Goal: Information Seeking & Learning: Check status

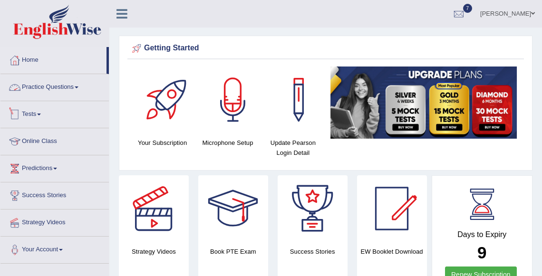
click at [41, 114] on span at bounding box center [39, 115] width 4 height 2
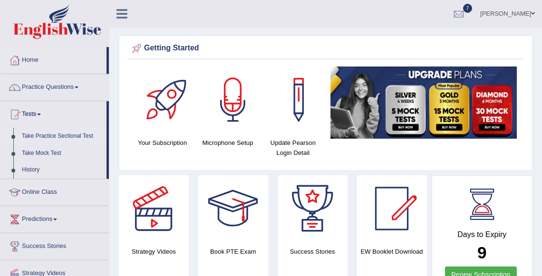
click at [47, 133] on link "Take Practice Sectional Test" at bounding box center [62, 136] width 89 height 17
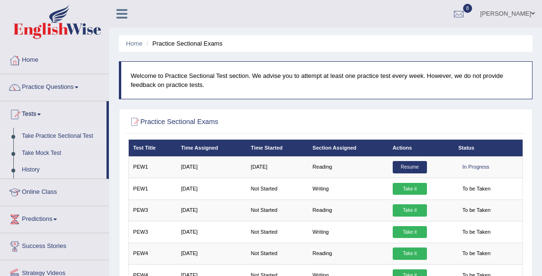
click at [32, 170] on link "History" at bounding box center [62, 170] width 89 height 17
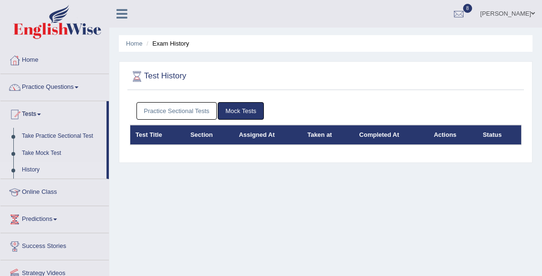
click at [200, 109] on link "Practice Sectional Tests" at bounding box center [176, 111] width 81 height 18
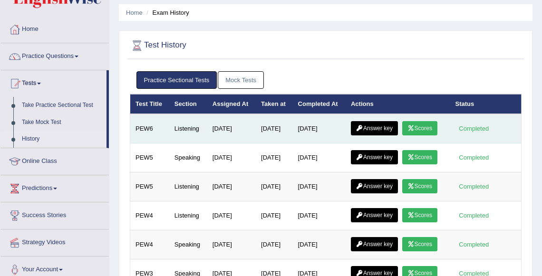
scroll to position [34, 0]
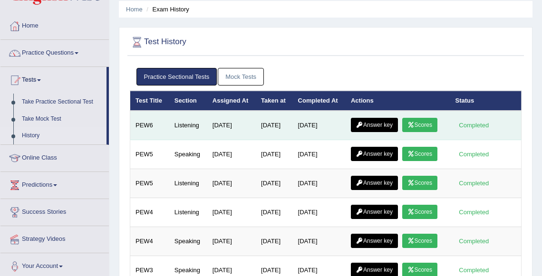
click at [402, 132] on link "Scores" at bounding box center [419, 125] width 35 height 14
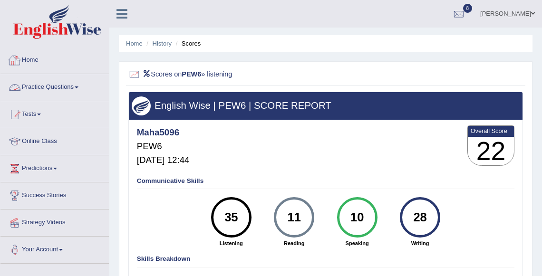
click at [31, 87] on link "Practice Questions" at bounding box center [54, 86] width 108 height 24
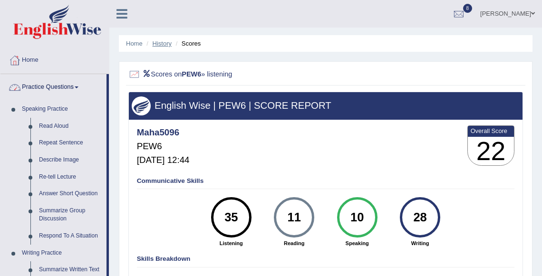
click at [156, 42] on link "History" at bounding box center [161, 43] width 19 height 7
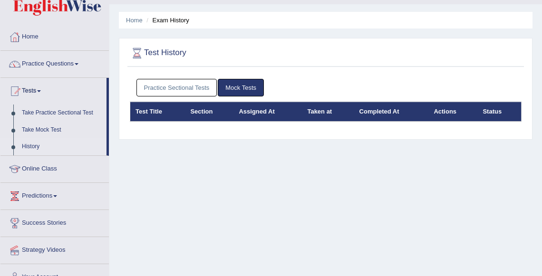
scroll to position [24, 0]
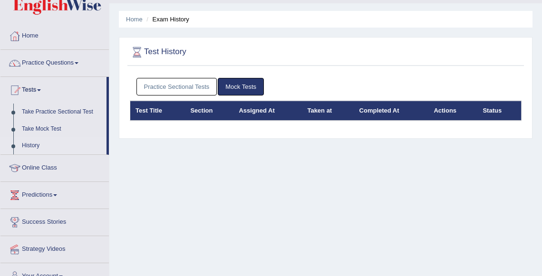
click at [198, 88] on link "Practice Sectional Tests" at bounding box center [176, 87] width 81 height 18
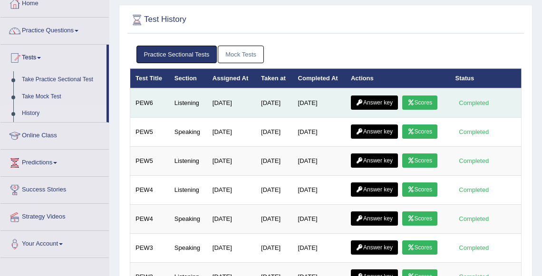
scroll to position [57, 0]
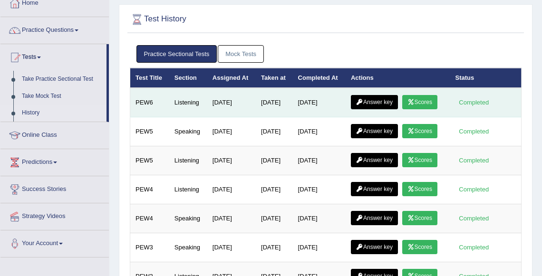
click at [392, 109] on link "Answer key" at bounding box center [374, 102] width 47 height 14
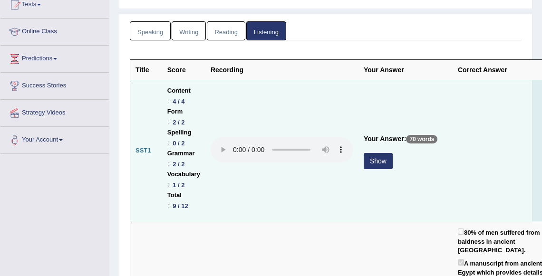
scroll to position [110, 0]
click at [375, 165] on button "Show" at bounding box center [377, 160] width 29 height 16
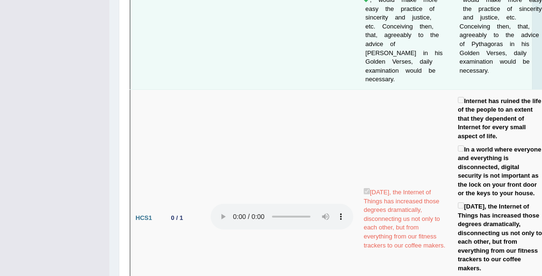
scroll to position [1583, 0]
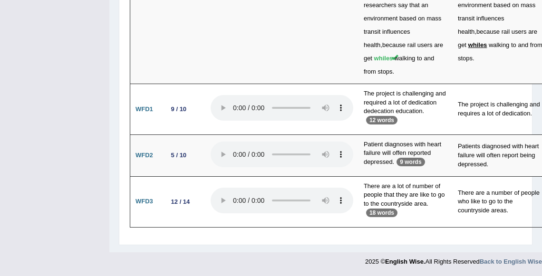
scroll to position [3760, 0]
